Goal: Task Accomplishment & Management: Manage account settings

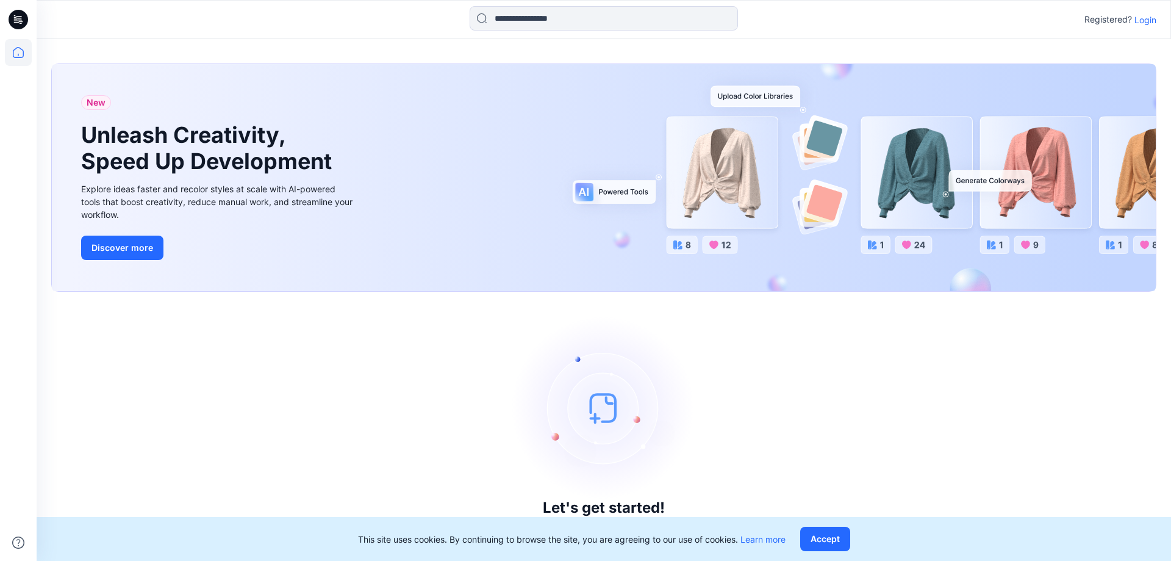
click at [1145, 24] on p "Login" at bounding box center [1146, 19] width 22 height 13
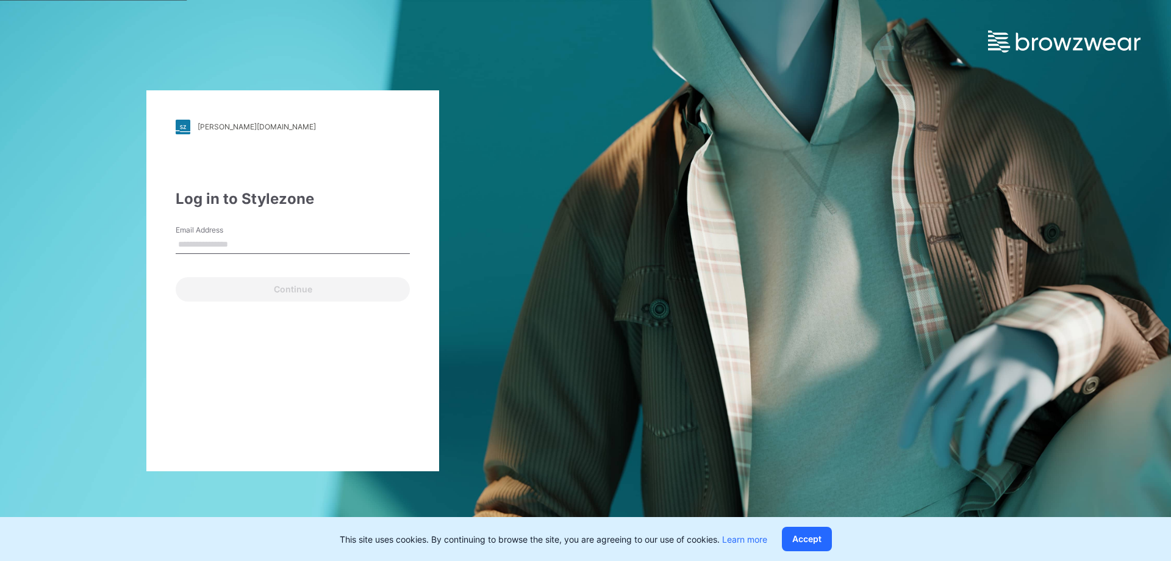
type input "**********"
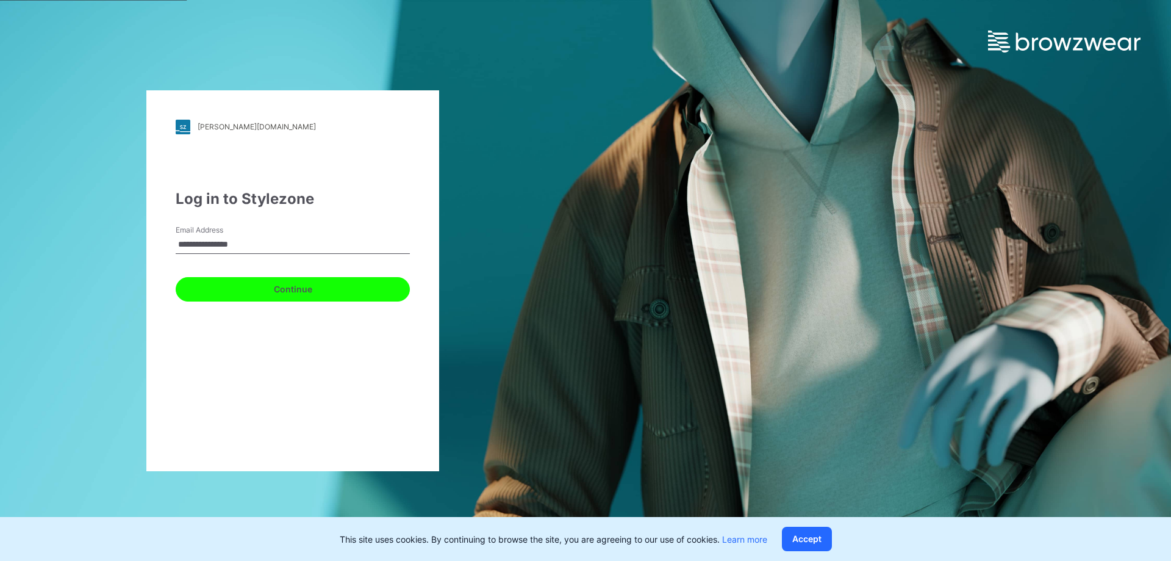
click at [326, 277] on button "Continue" at bounding box center [293, 289] width 234 height 24
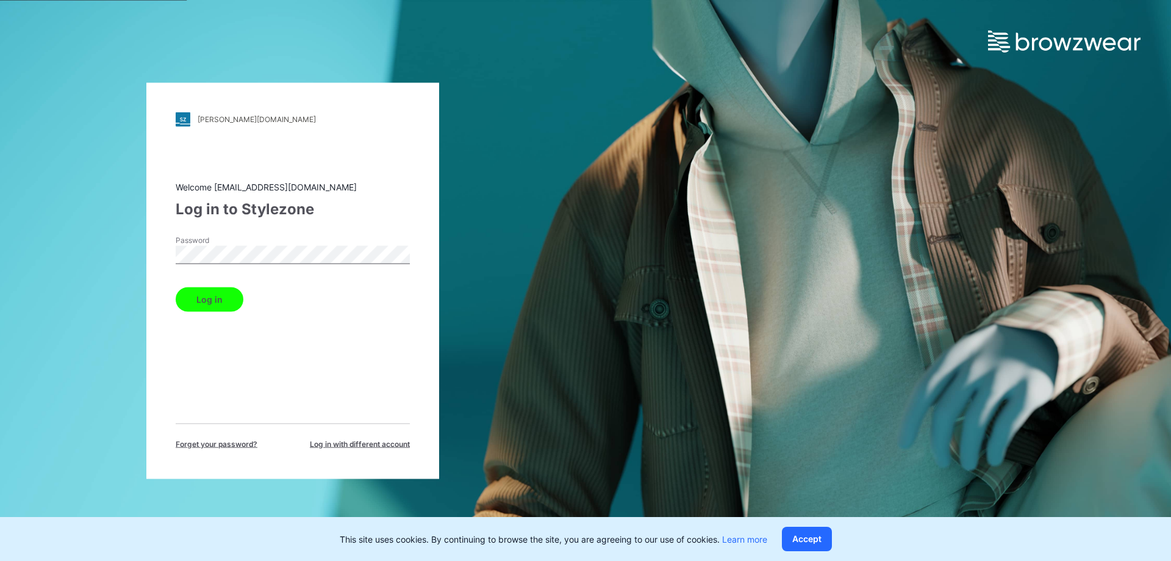
click at [211, 287] on button "Log in" at bounding box center [210, 299] width 68 height 24
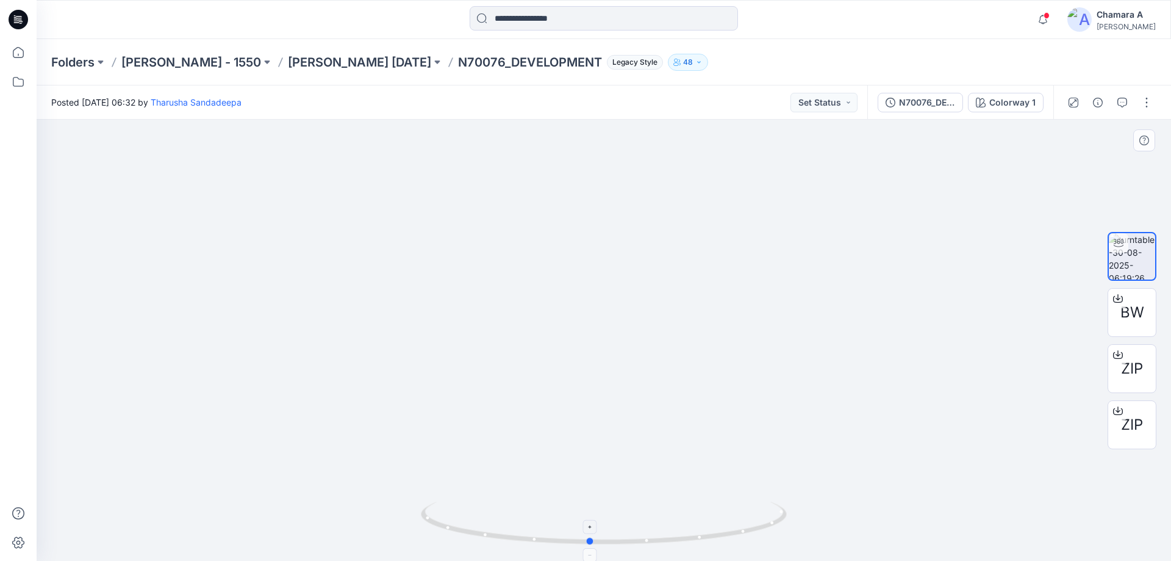
drag, startPoint x: 707, startPoint y: 543, endPoint x: 600, endPoint y: 527, distance: 107.4
click at [602, 527] on icon at bounding box center [605, 525] width 369 height 46
drag, startPoint x: 699, startPoint y: 544, endPoint x: 631, endPoint y: 356, distance: 199.2
click at [641, 528] on icon at bounding box center [605, 525] width 369 height 46
drag, startPoint x: 641, startPoint y: 348, endPoint x: 638, endPoint y: 380, distance: 31.9
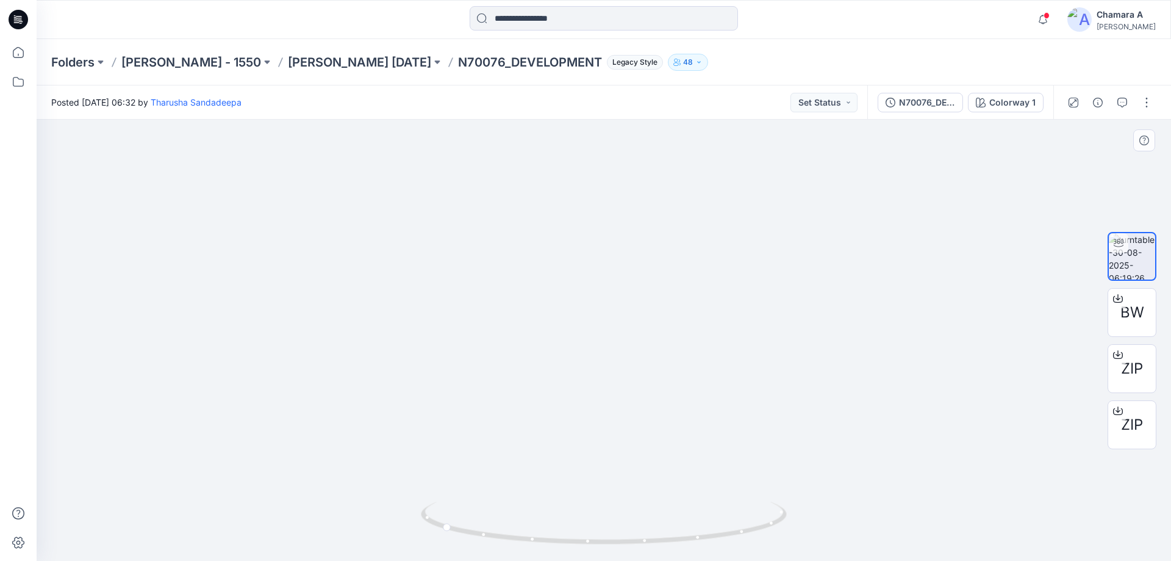
click at [638, 380] on img at bounding box center [616, 221] width 1175 height 677
drag, startPoint x: 746, startPoint y: 538, endPoint x: 582, endPoint y: 517, distance: 165.4
click at [582, 517] on icon at bounding box center [605, 525] width 369 height 46
drag, startPoint x: 735, startPoint y: 524, endPoint x: 637, endPoint y: 519, distance: 97.8
click at [636, 520] on icon at bounding box center [605, 525] width 369 height 46
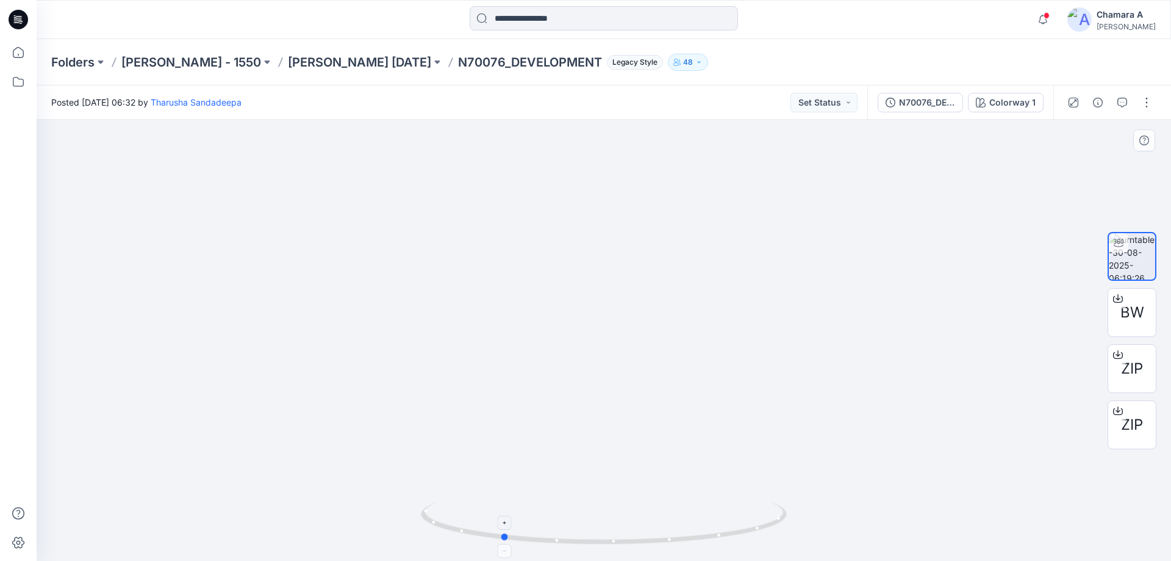
drag, startPoint x: 737, startPoint y: 533, endPoint x: 700, endPoint y: 533, distance: 36.6
click at [700, 533] on icon at bounding box center [605, 525] width 369 height 46
drag, startPoint x: 591, startPoint y: 537, endPoint x: 617, endPoint y: 535, distance: 26.3
click at [617, 535] on icon at bounding box center [605, 525] width 369 height 46
drag, startPoint x: 693, startPoint y: 539, endPoint x: 595, endPoint y: 534, distance: 97.8
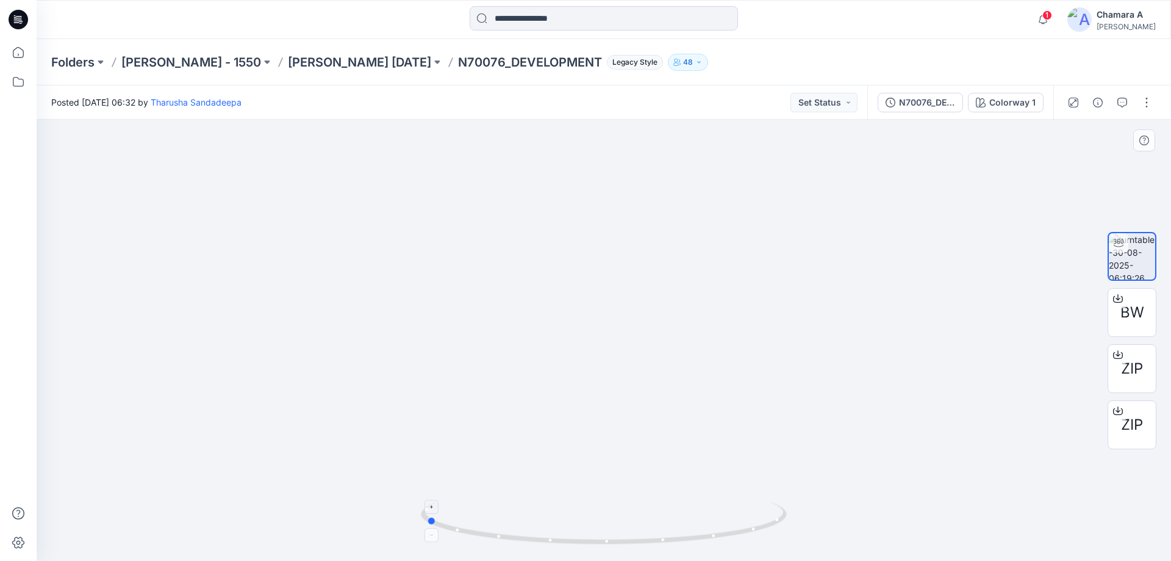
click at [594, 536] on icon at bounding box center [605, 525] width 369 height 46
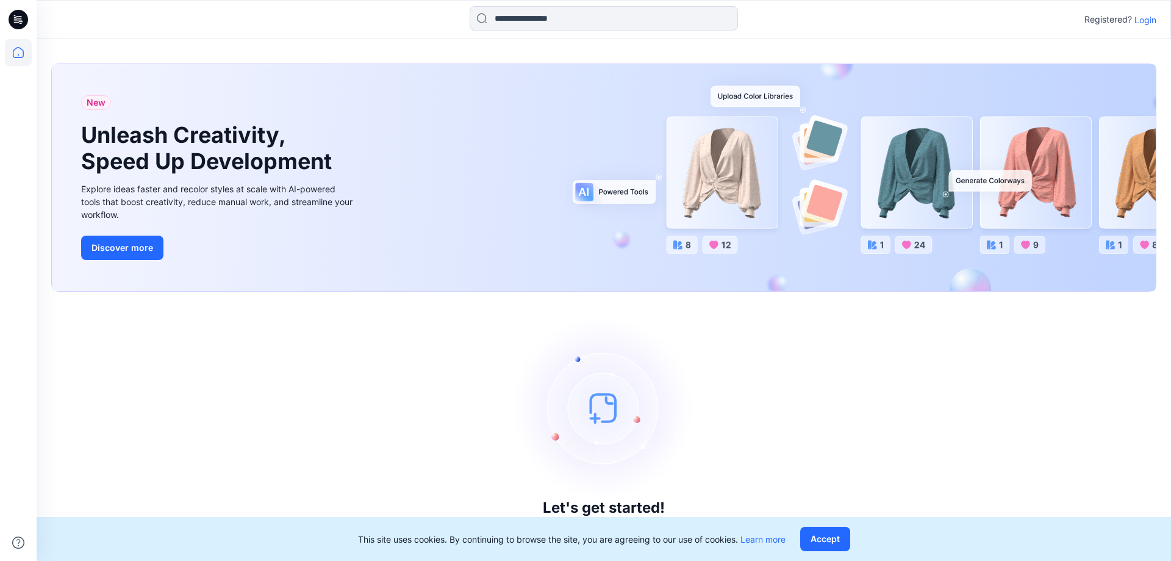
click at [1151, 15] on p "Login" at bounding box center [1146, 19] width 22 height 13
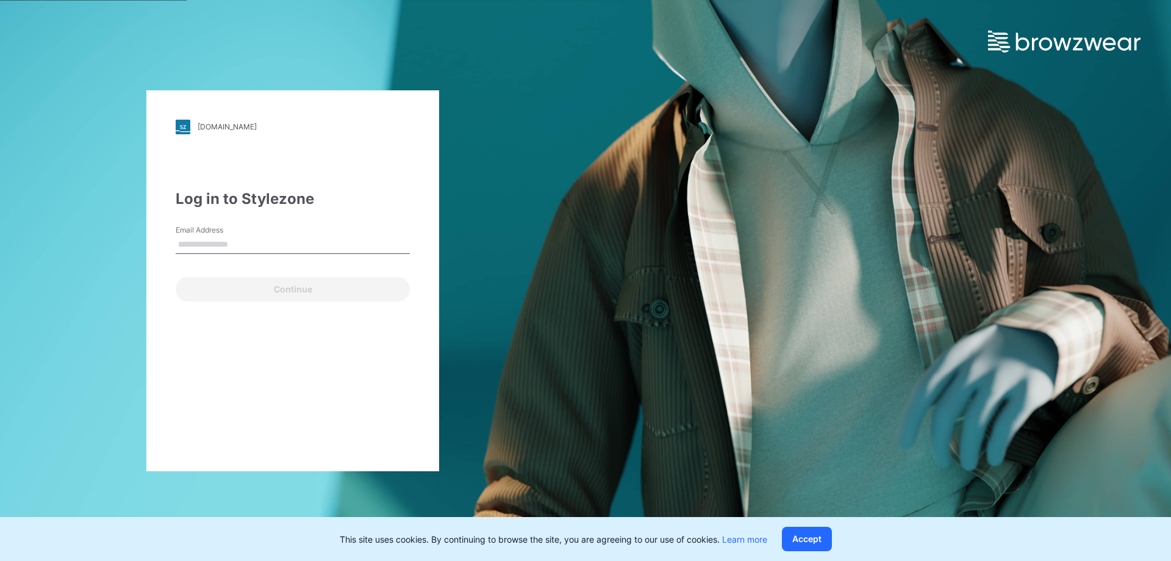
type input "**********"
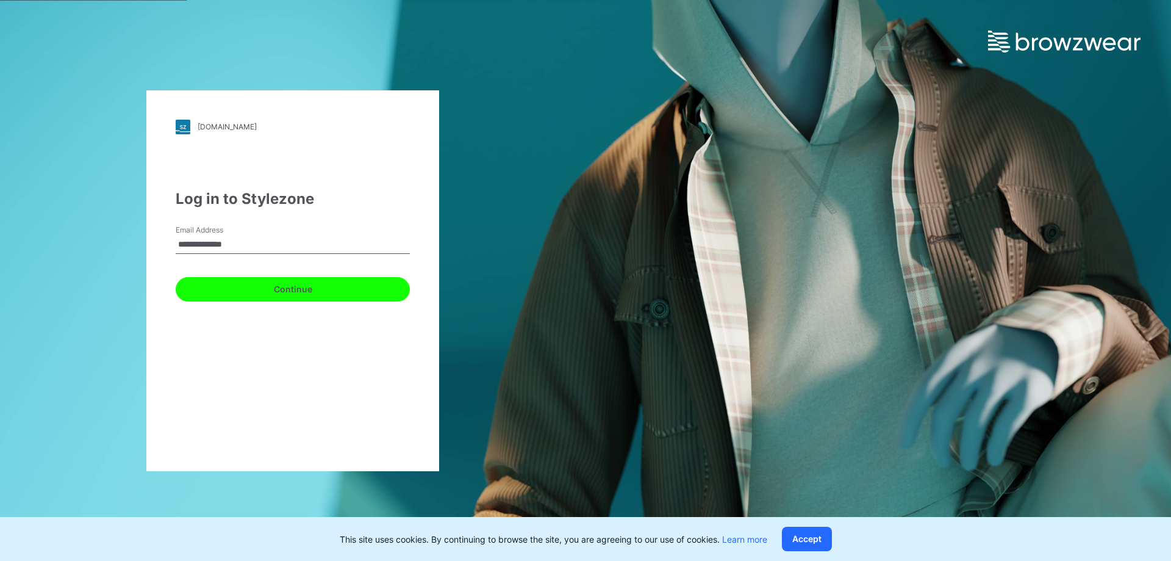
click at [284, 289] on button "Continue" at bounding box center [293, 289] width 234 height 24
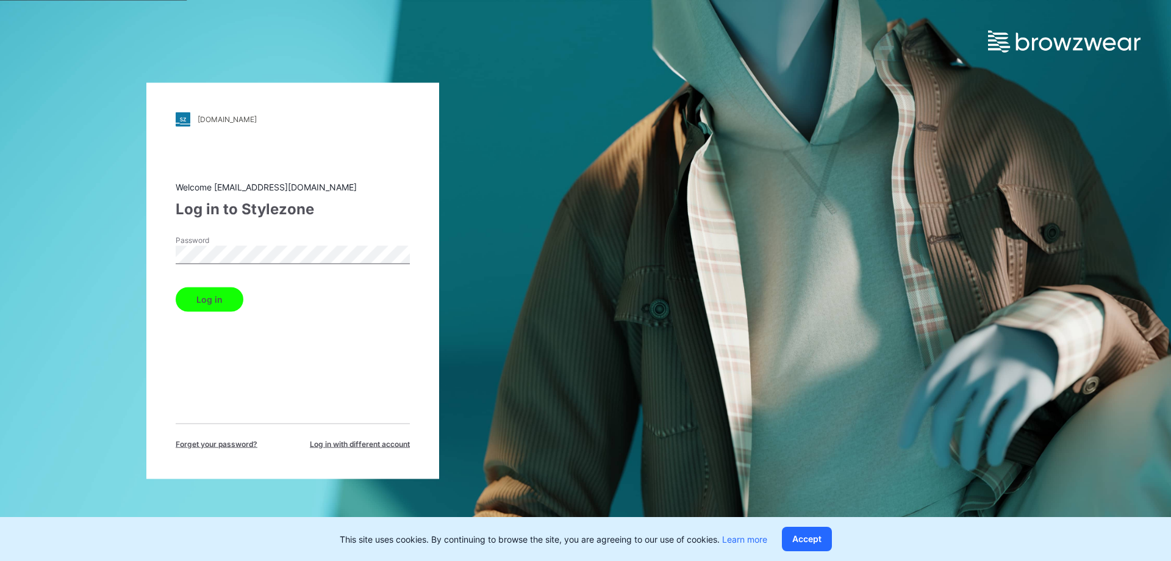
click at [200, 279] on form "Password Log in" at bounding box center [293, 272] width 234 height 77
click at [211, 295] on button "Log in" at bounding box center [210, 299] width 68 height 24
